Goal: Information Seeking & Learning: Learn about a topic

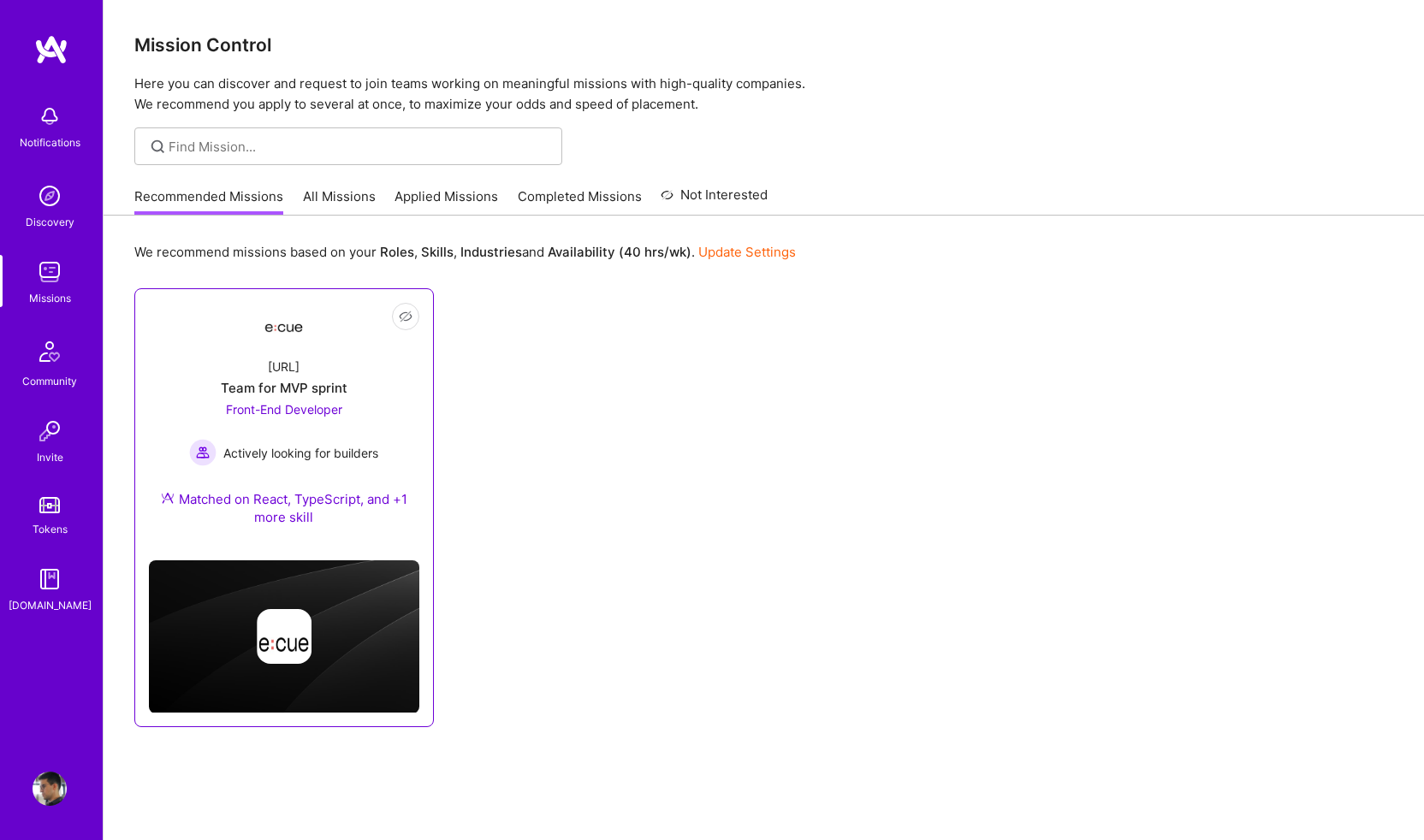
click at [317, 406] on span "Front-End Developer" at bounding box center [283, 408] width 117 height 14
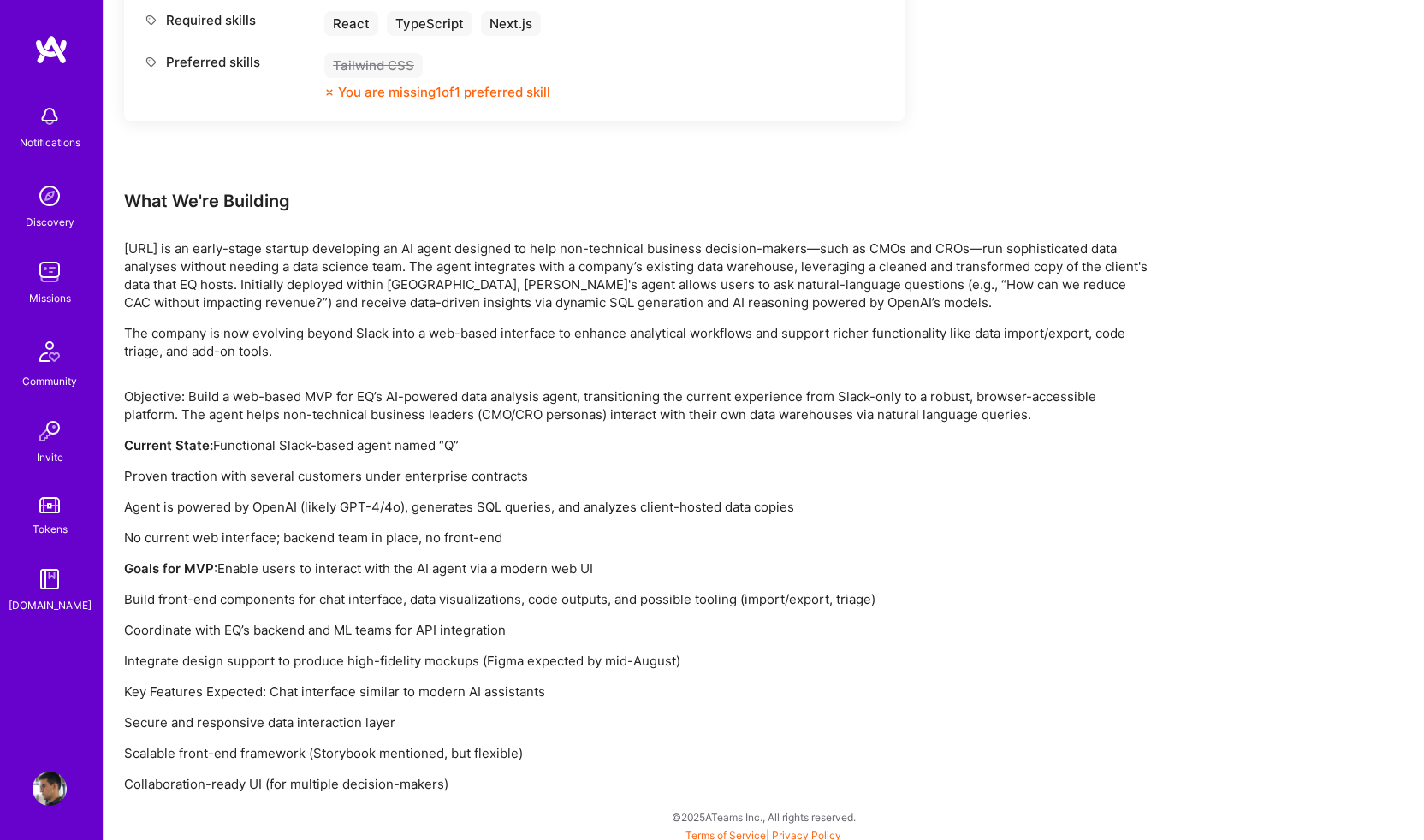
scroll to position [936, 0]
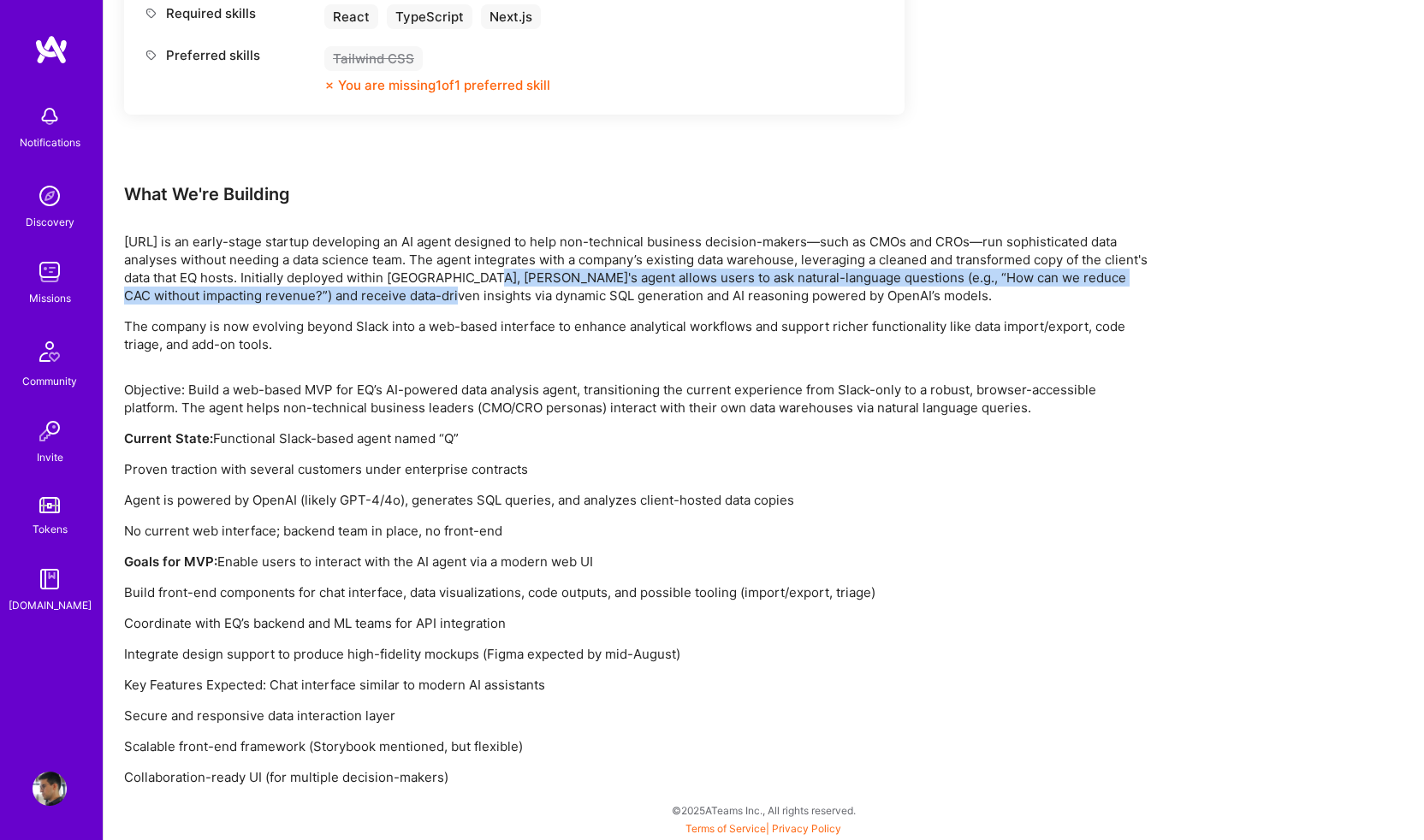
drag, startPoint x: 424, startPoint y: 287, endPoint x: 515, endPoint y: 279, distance: 91.4
click at [515, 279] on p "[URL] is an early-stage startup developing an AI agent designed to help non-tec…" at bounding box center [638, 269] width 1027 height 72
click at [551, 279] on p "[URL] is an early-stage startup developing an AI agent designed to help non-tec…" at bounding box center [638, 269] width 1027 height 72
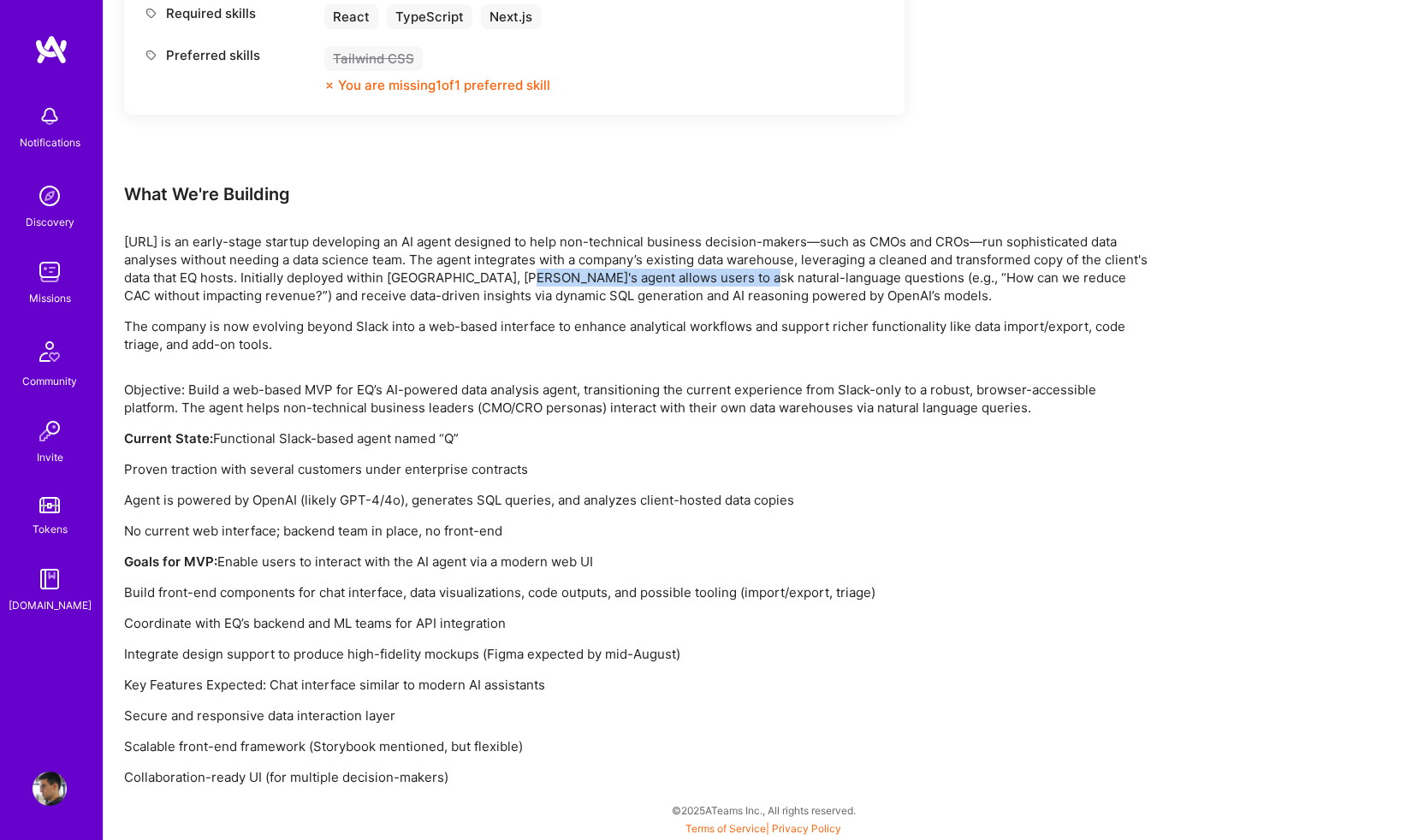
drag, startPoint x: 551, startPoint y: 279, endPoint x: 767, endPoint y: 281, distance: 216.0
click at [767, 281] on p "[URL] is an early-stage startup developing an AI agent designed to help non-tec…" at bounding box center [638, 269] width 1027 height 72
click at [845, 276] on p "[URL] is an early-stage startup developing an AI agent designed to help non-tec…" at bounding box center [638, 269] width 1027 height 72
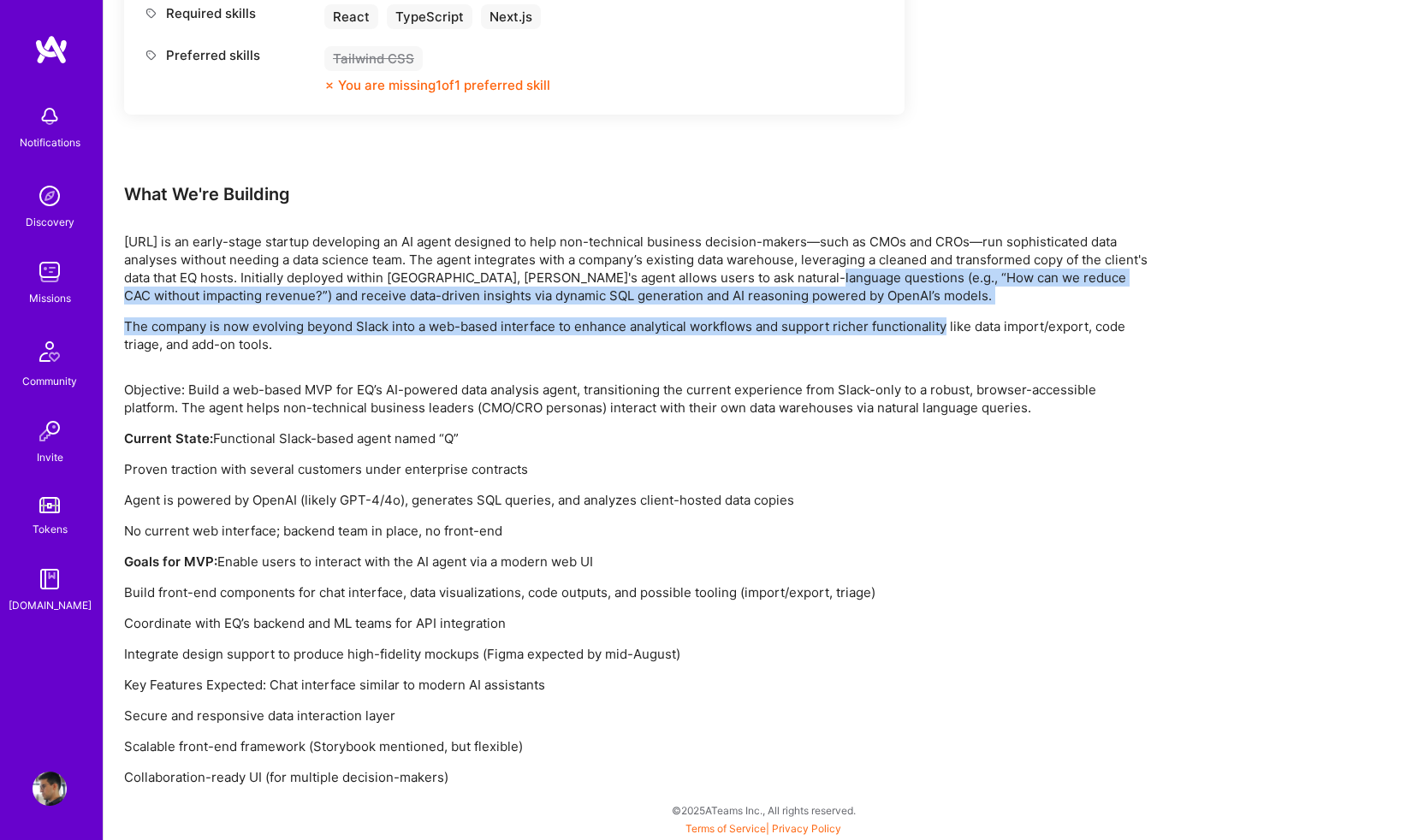
drag, startPoint x: 845, startPoint y: 276, endPoint x: 941, endPoint y: 317, distance: 104.4
click at [941, 317] on div "[URL] is an early-stage startup developing an AI agent designed to help non-tec…" at bounding box center [638, 293] width 1027 height 120
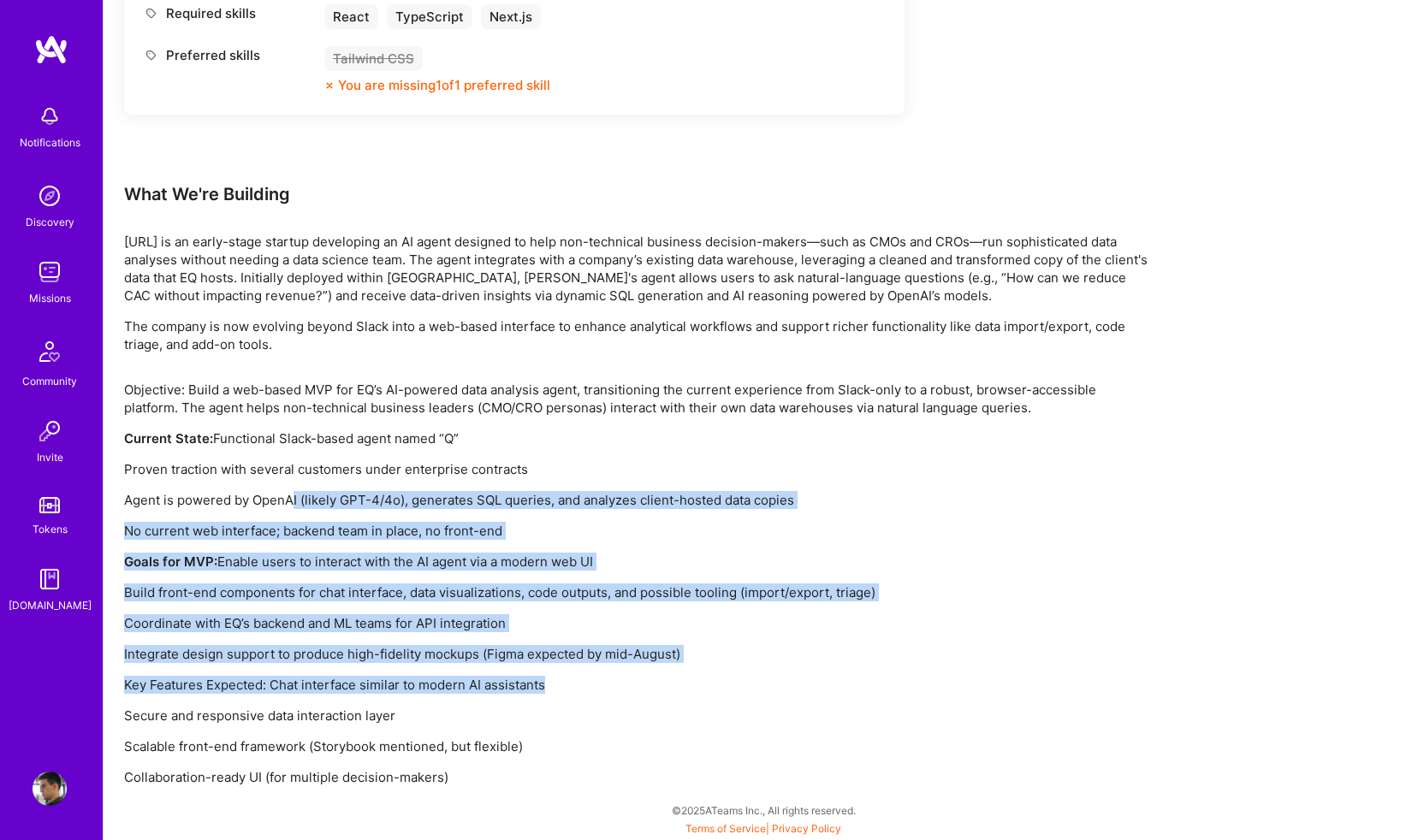
drag, startPoint x: 294, startPoint y: 502, endPoint x: 668, endPoint y: 691, distance: 419.0
click at [668, 691] on div "Objective: Build a web-based MVP for EQ’s AI-powered data analysis agent, trans…" at bounding box center [638, 583] width 1027 height 406
click at [742, 699] on div "Objective: Build a web-based MVP for EQ’s AI-powered data analysis agent, trans…" at bounding box center [638, 583] width 1027 height 406
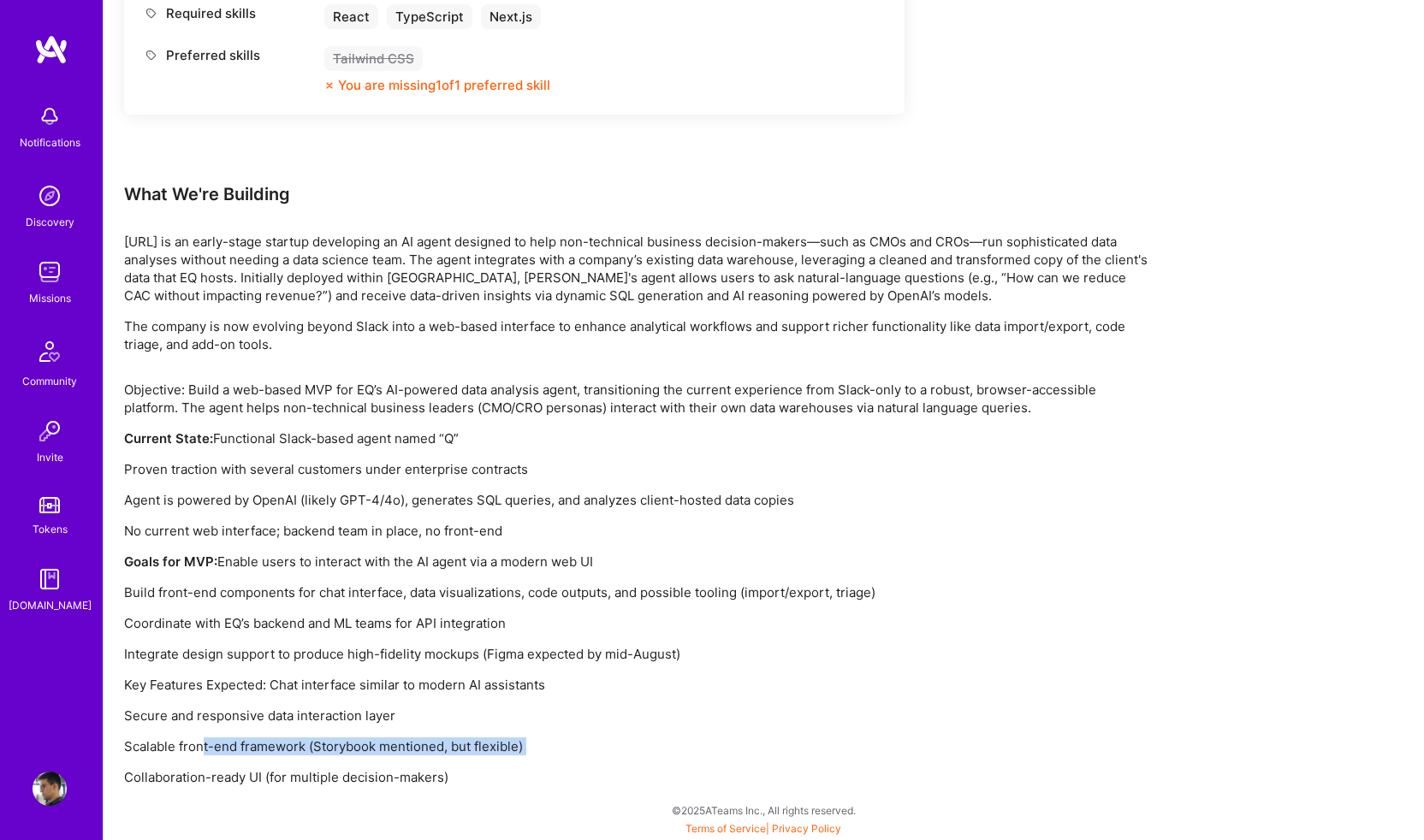
drag, startPoint x: 202, startPoint y: 748, endPoint x: 418, endPoint y: 762, distance: 216.5
click at [418, 762] on div "Objective: Build a web-based MVP for EQ’s AI-powered data analysis agent, trans…" at bounding box center [638, 583] width 1027 height 406
click at [509, 747] on p "Scalable front-end framework (Storybook mentioned, but flexible)" at bounding box center [638, 747] width 1027 height 18
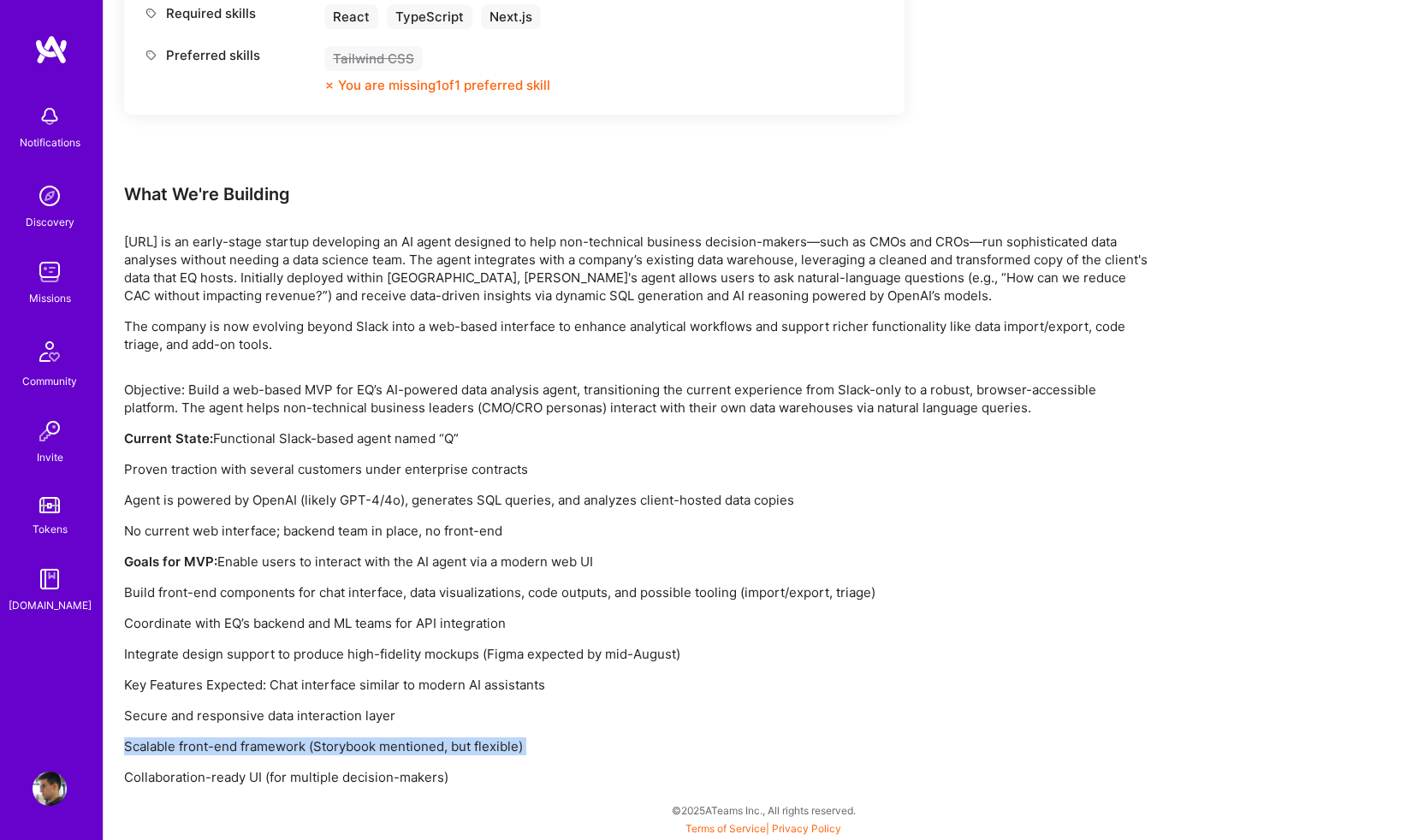
click at [550, 747] on p "Scalable front-end framework (Storybook mentioned, but flexible)" at bounding box center [638, 747] width 1027 height 18
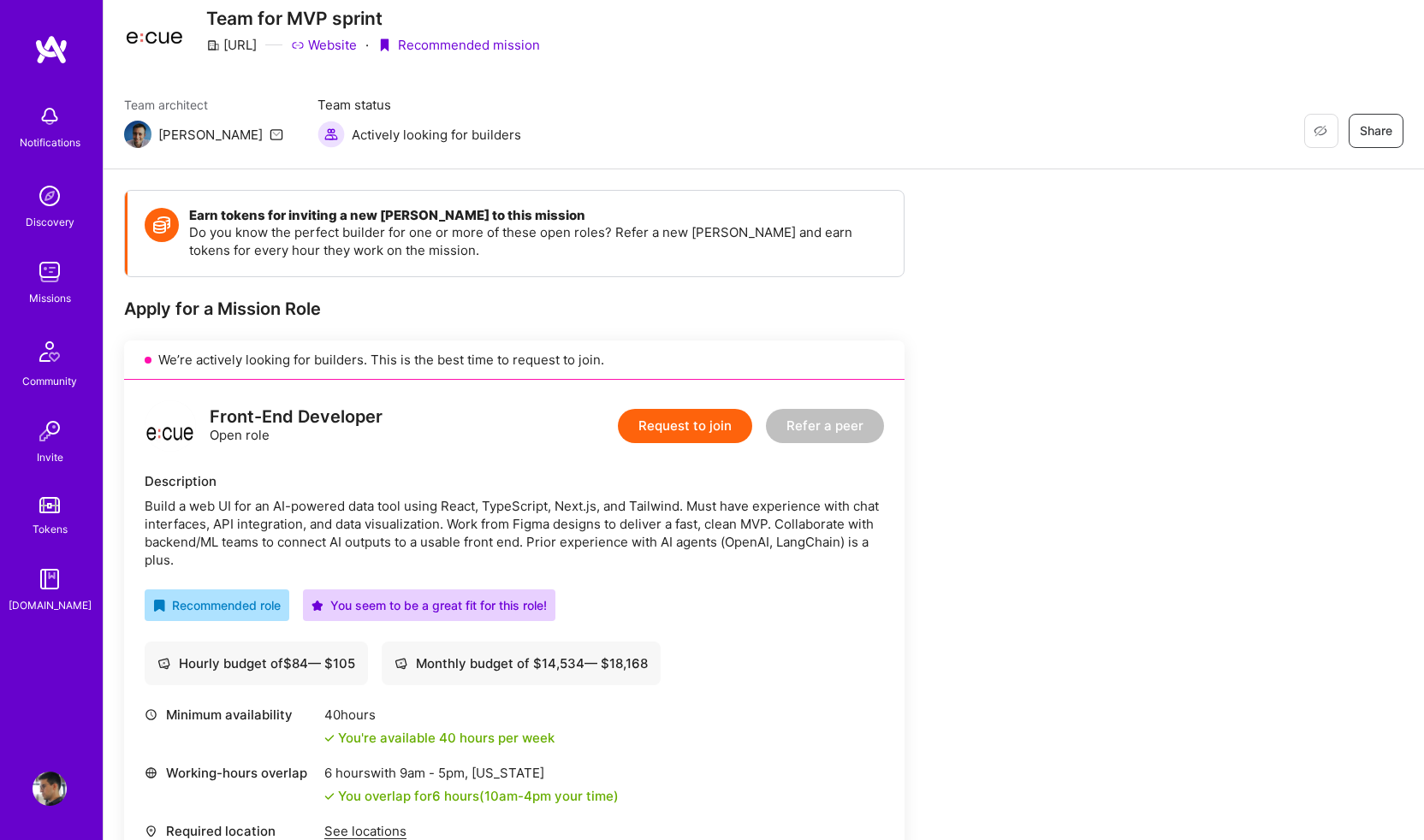
scroll to position [0, 0]
